Goal: Information Seeking & Learning: Learn about a topic

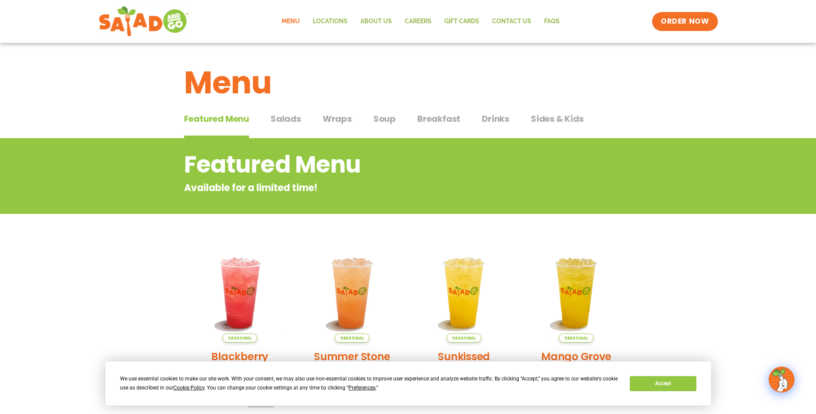
scroll to position [43, 0]
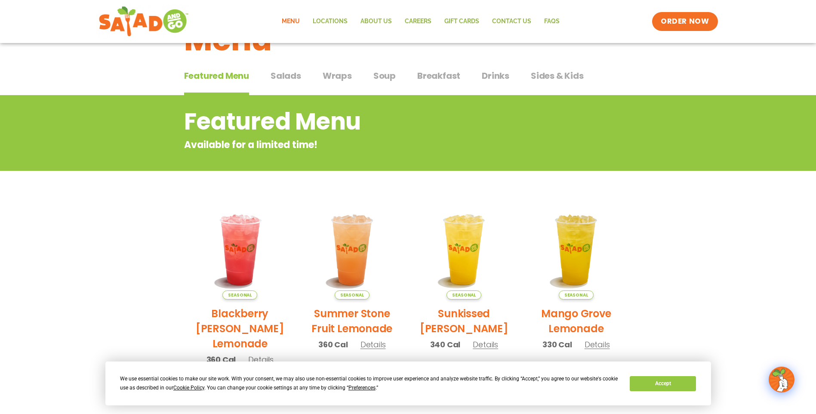
click at [435, 75] on span "Breakfast" at bounding box center [439, 75] width 43 height 13
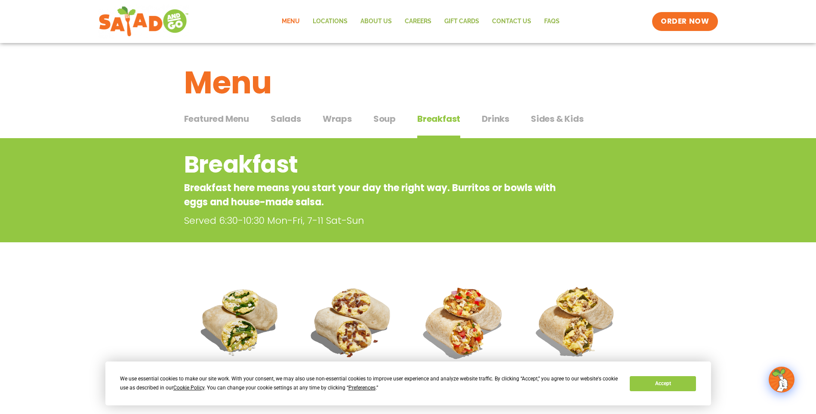
click at [215, 119] on span "Featured Menu" at bounding box center [216, 118] width 65 height 13
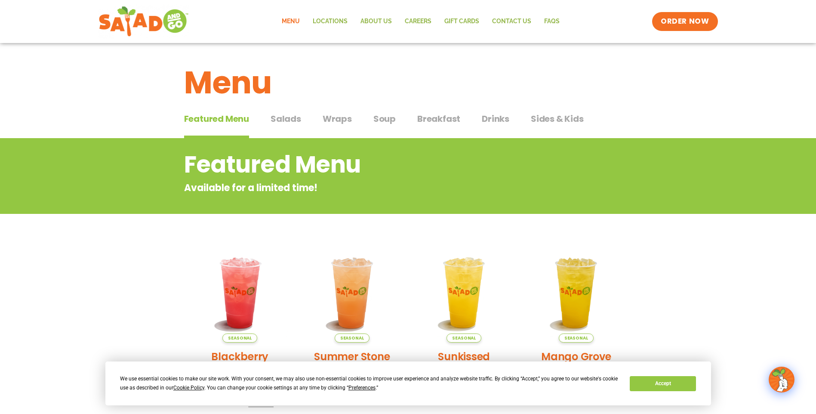
click at [439, 117] on span "Breakfast" at bounding box center [439, 118] width 43 height 13
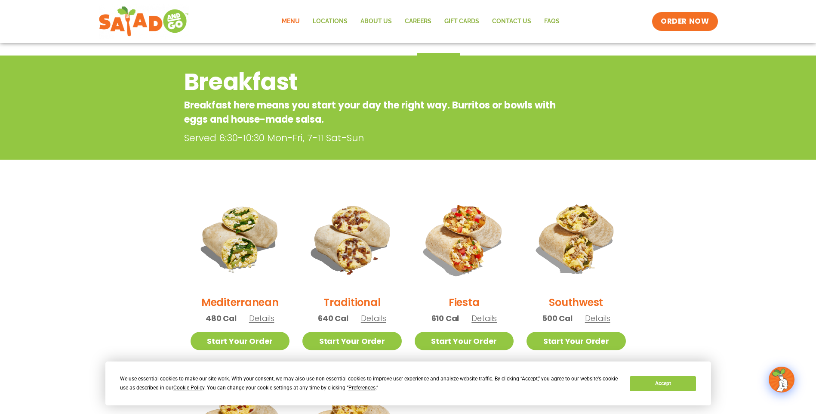
scroll to position [86, 0]
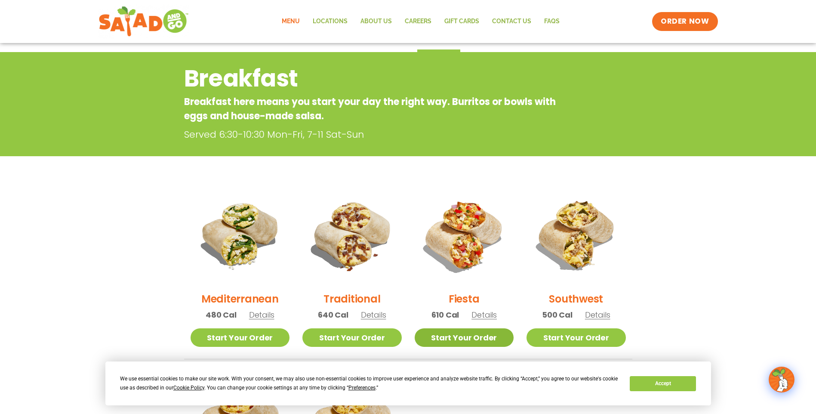
click at [477, 338] on link "Start Your Order" at bounding box center [464, 337] width 99 height 19
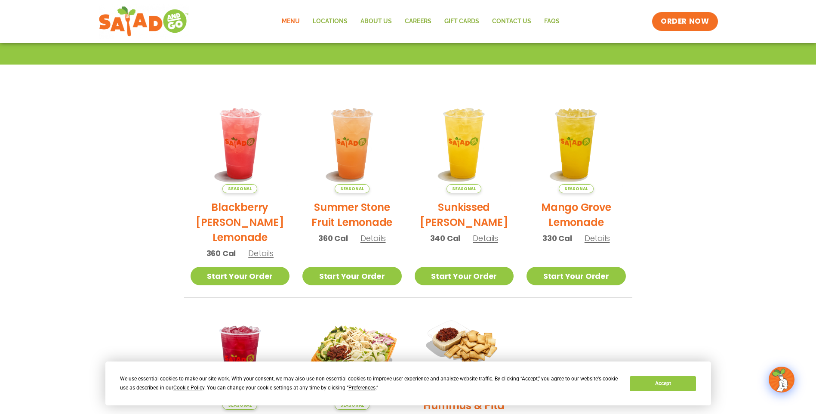
scroll to position [172, 0]
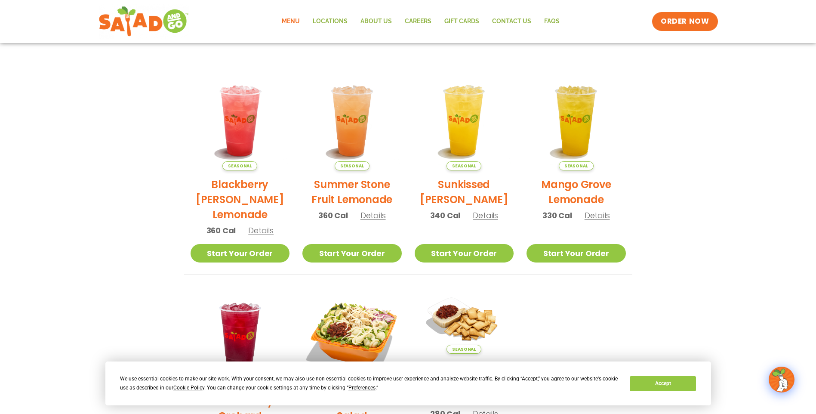
click at [265, 232] on span "Details" at bounding box center [260, 230] width 25 height 11
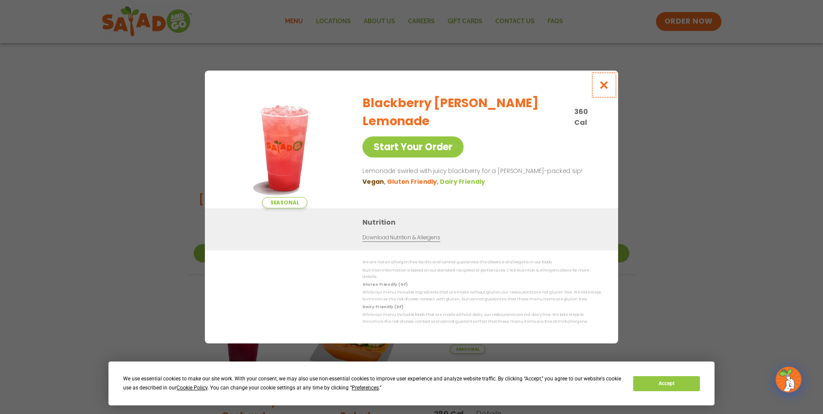
click at [606, 86] on icon "Close modal" at bounding box center [604, 84] width 11 height 9
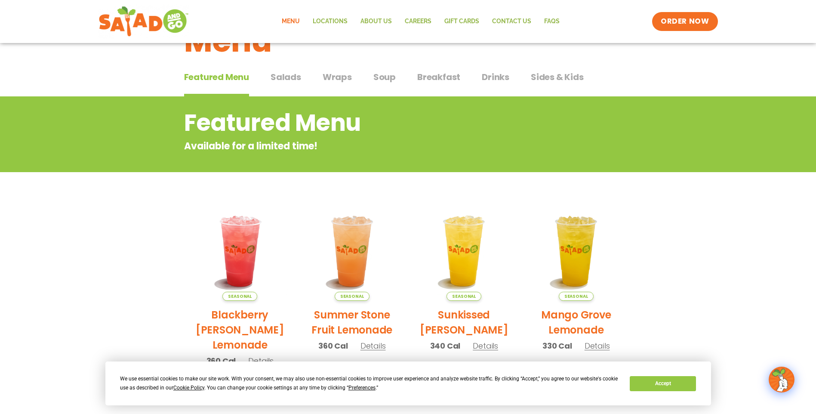
scroll to position [0, 0]
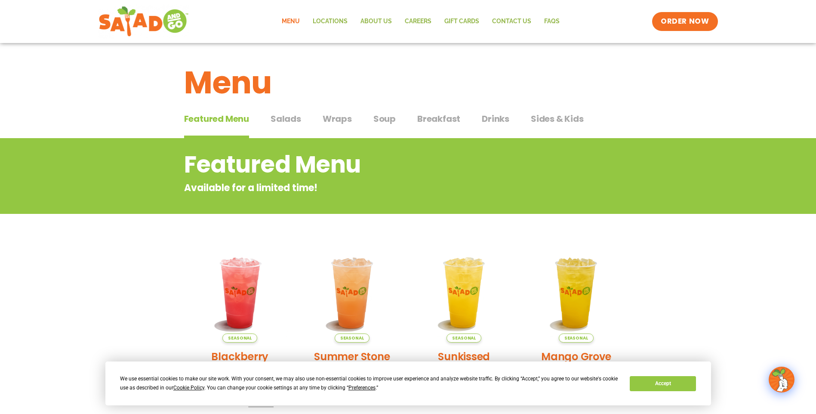
click at [429, 119] on span "Breakfast" at bounding box center [439, 118] width 43 height 13
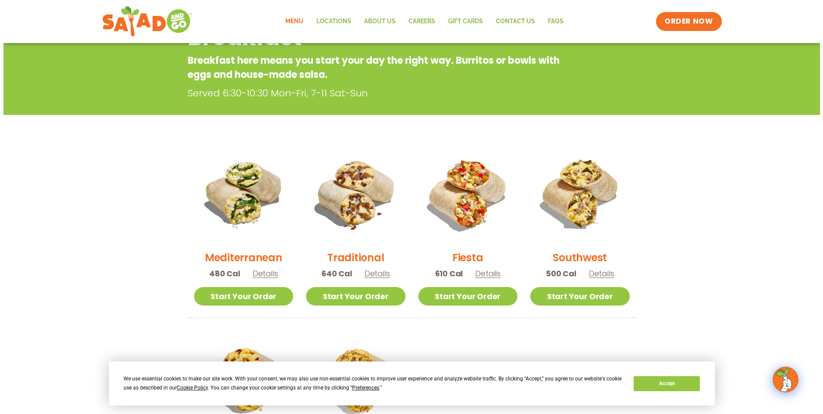
scroll to position [129, 0]
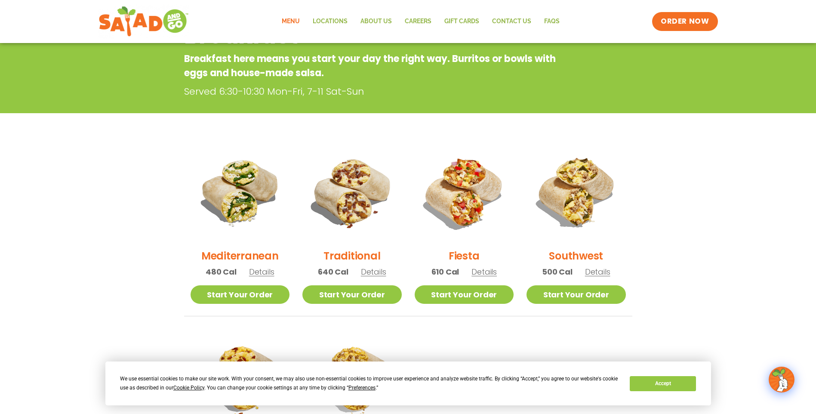
click at [487, 273] on span "Details" at bounding box center [484, 271] width 25 height 11
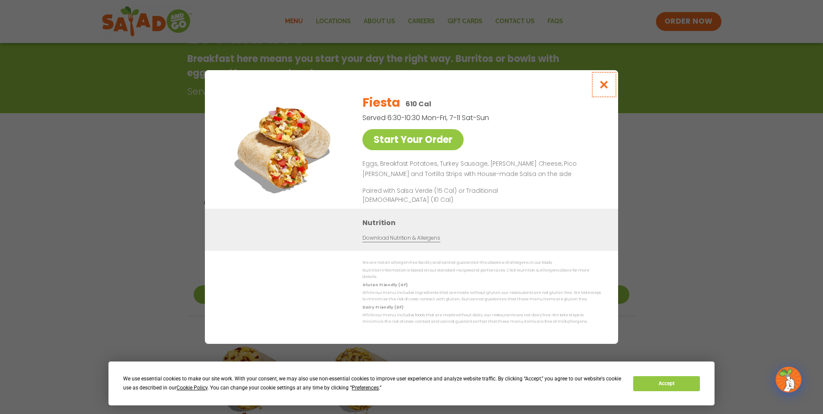
click at [606, 89] on icon "Close modal" at bounding box center [604, 84] width 11 height 9
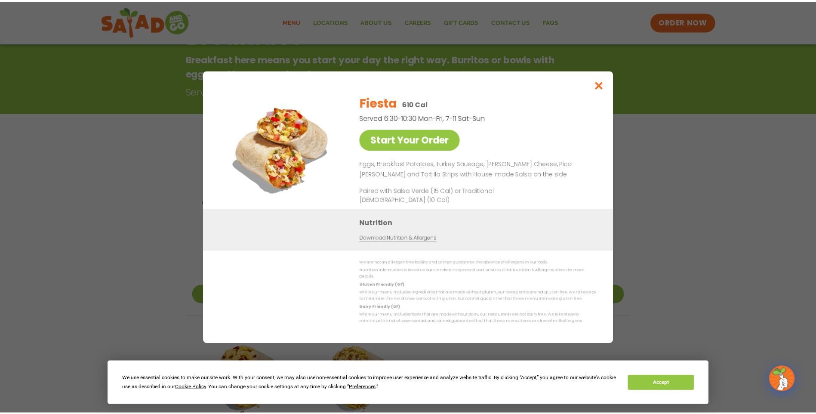
scroll to position [138, 0]
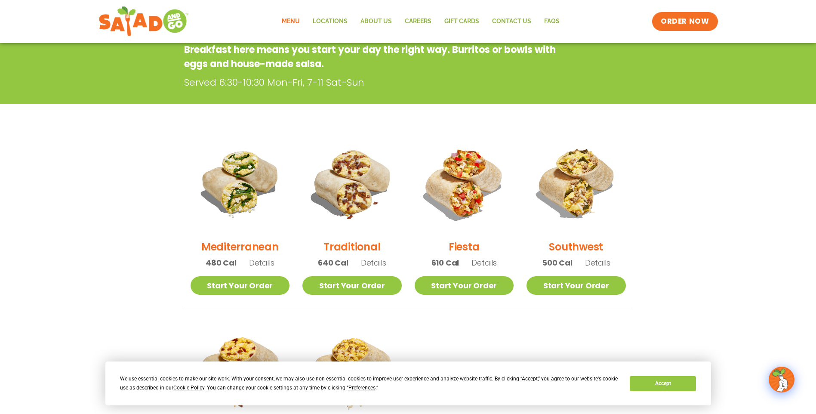
click at [601, 263] on span "Details" at bounding box center [597, 262] width 25 height 11
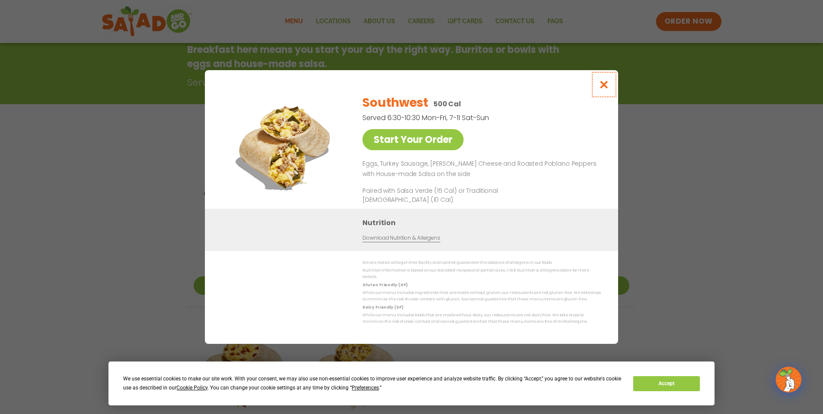
click at [606, 87] on icon "Close modal" at bounding box center [604, 84] width 11 height 9
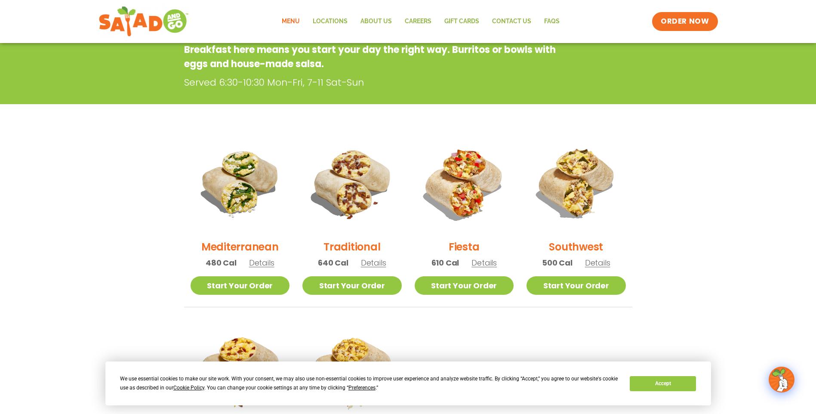
click at [260, 262] on span "Details" at bounding box center [261, 262] width 25 height 11
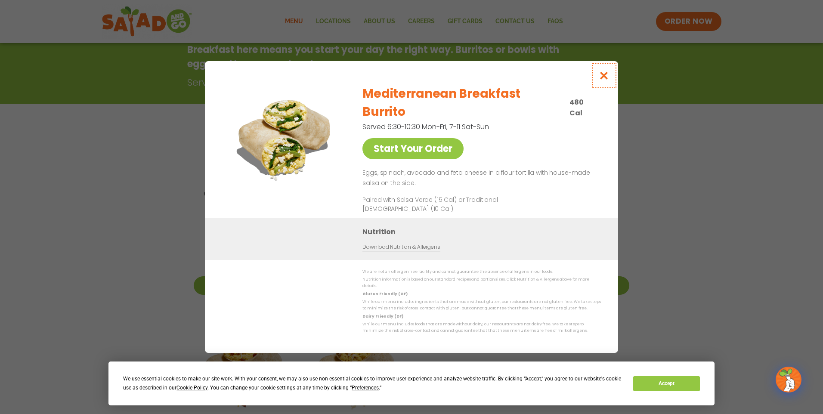
click at [603, 80] on icon "Close modal" at bounding box center [604, 75] width 11 height 9
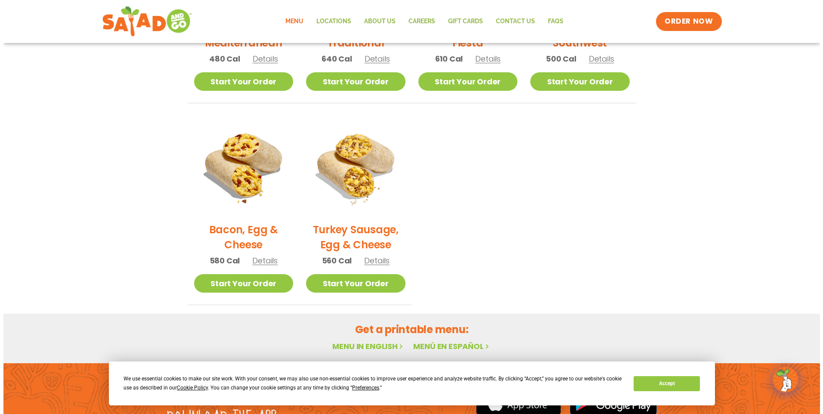
scroll to position [353, 0]
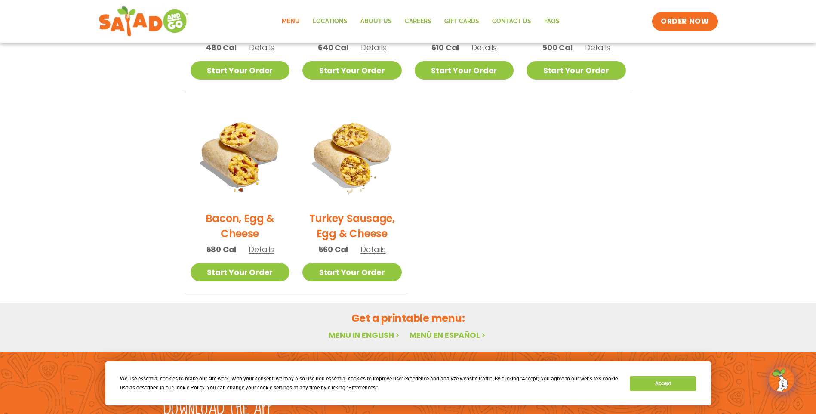
click at [262, 252] on span "Details" at bounding box center [261, 249] width 25 height 11
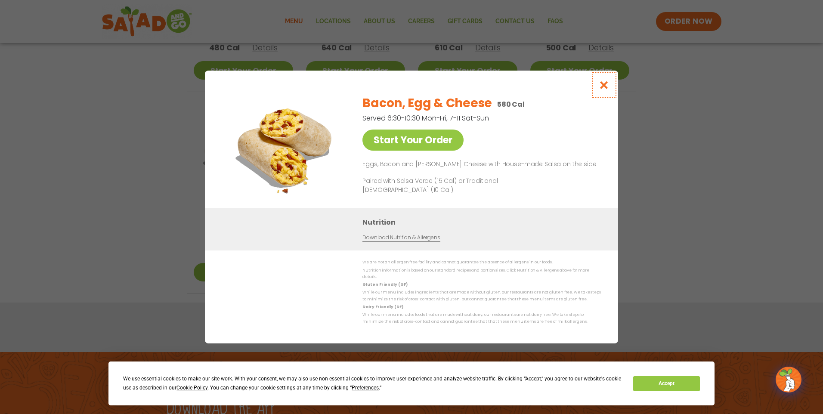
click at [606, 87] on icon "Close modal" at bounding box center [604, 84] width 11 height 9
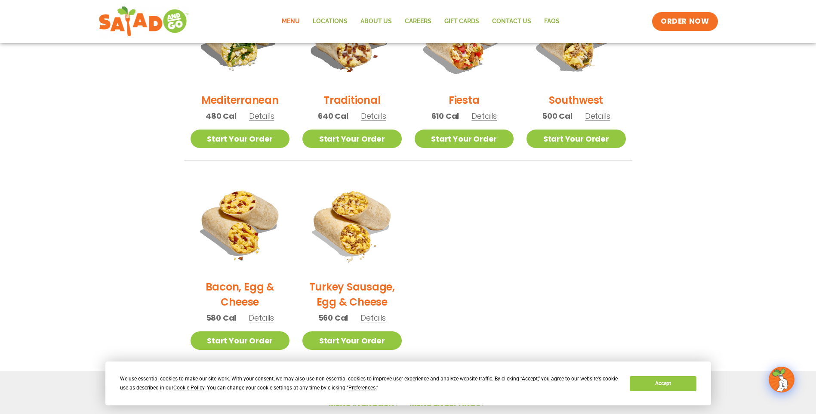
scroll to position [233, 0]
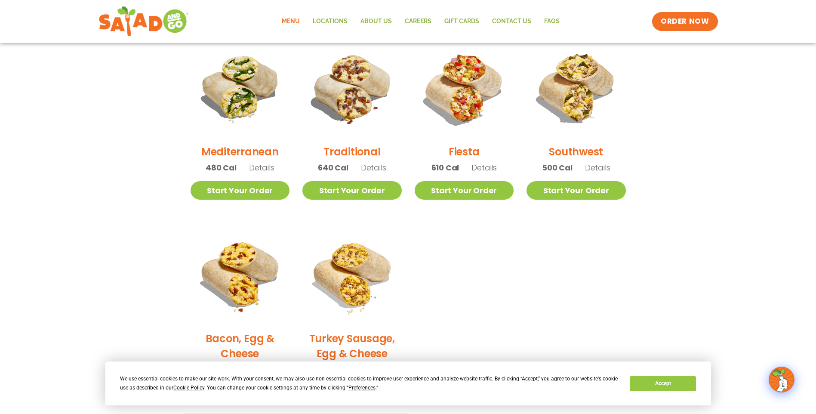
click at [373, 167] on span "Details" at bounding box center [373, 167] width 25 height 11
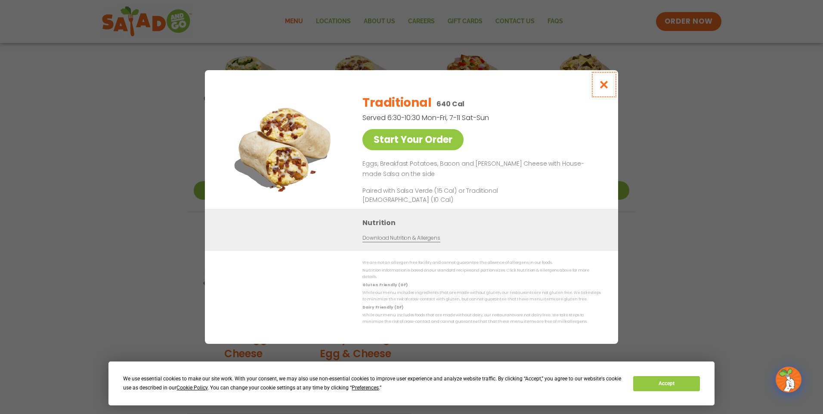
click at [603, 87] on icon "Close modal" at bounding box center [604, 84] width 11 height 9
